Goal: Answer question/provide support: Share knowledge or assist other users

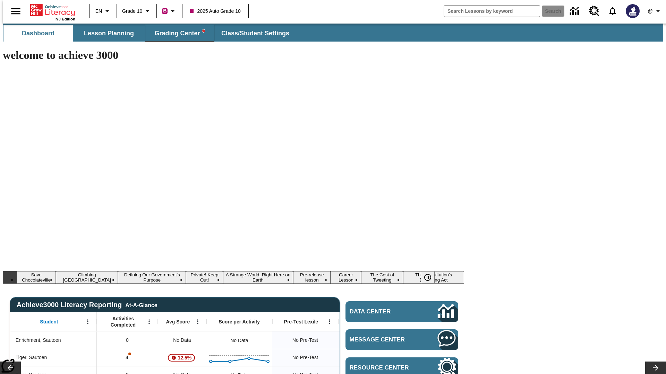
click at [177, 33] on span "Grading Center" at bounding box center [179, 33] width 50 height 8
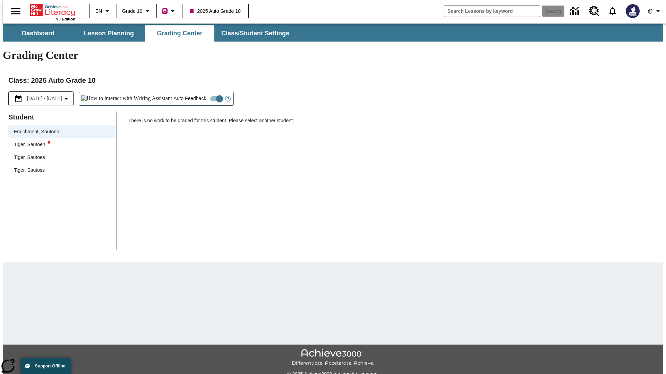
click at [60, 141] on div "Tiger, Sautoen" at bounding box center [62, 144] width 96 height 7
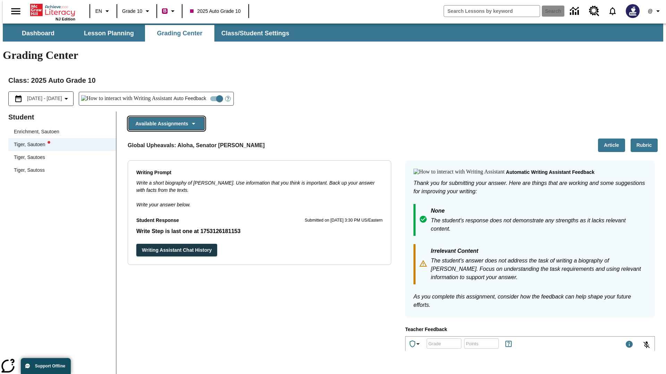
click at [164, 117] on button "Available Assignments" at bounding box center [166, 124] width 76 height 14
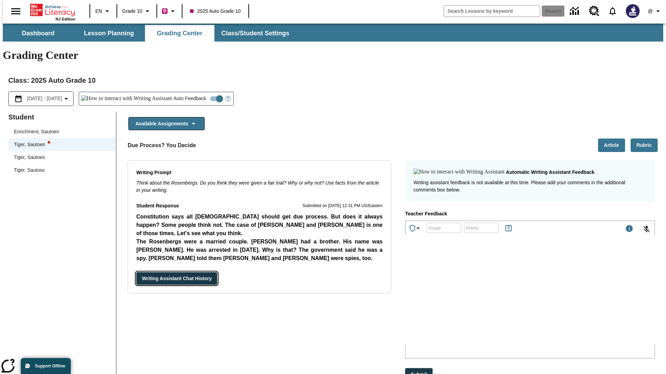
click at [136, 272] on button "Writing Assistant Chat History" at bounding box center [176, 278] width 81 height 13
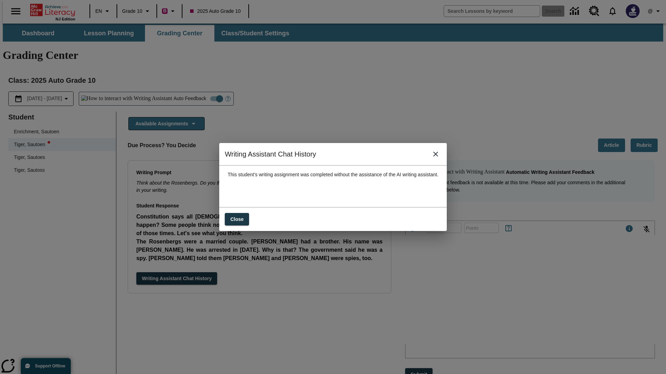
click at [438, 157] on icon "close" at bounding box center [435, 154] width 5 height 5
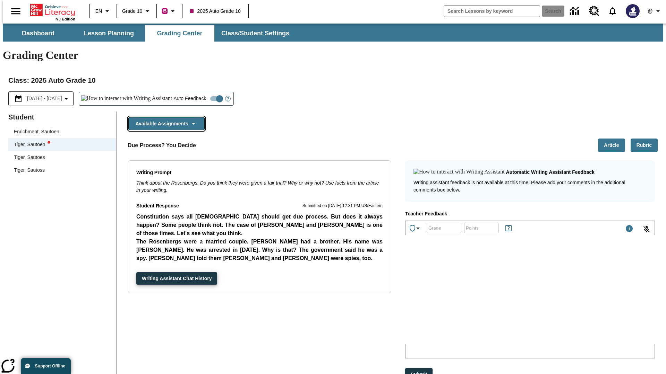
click at [164, 117] on button "Available Assignments" at bounding box center [166, 124] width 76 height 14
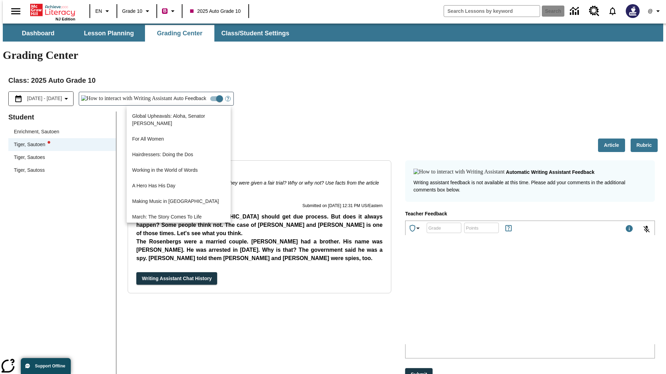
scroll to position [498, 0]
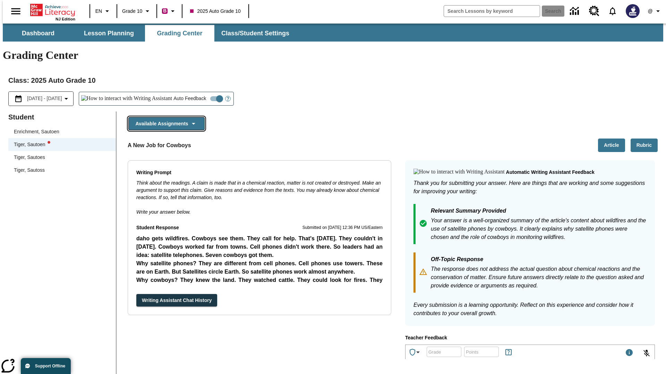
scroll to position [0, 0]
click at [136, 294] on button "Writing Assistant Chat History" at bounding box center [176, 300] width 81 height 13
